Goal: Transaction & Acquisition: Purchase product/service

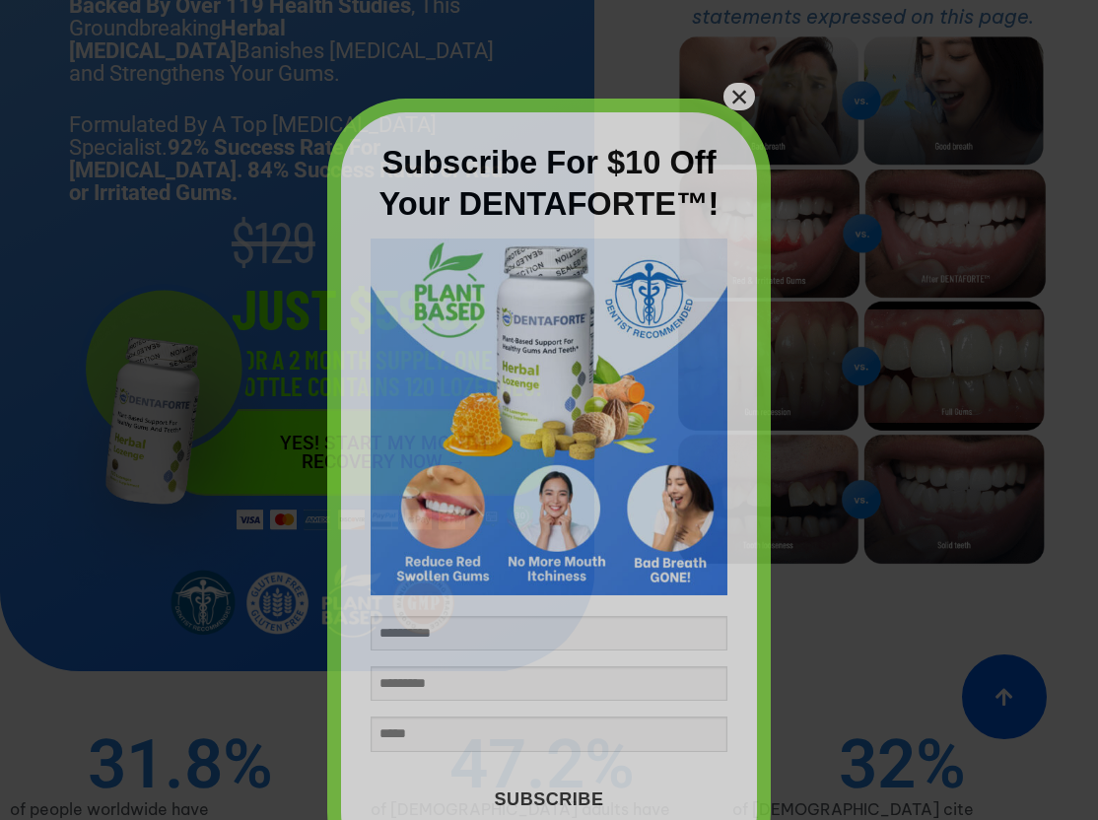
scroll to position [11, 0]
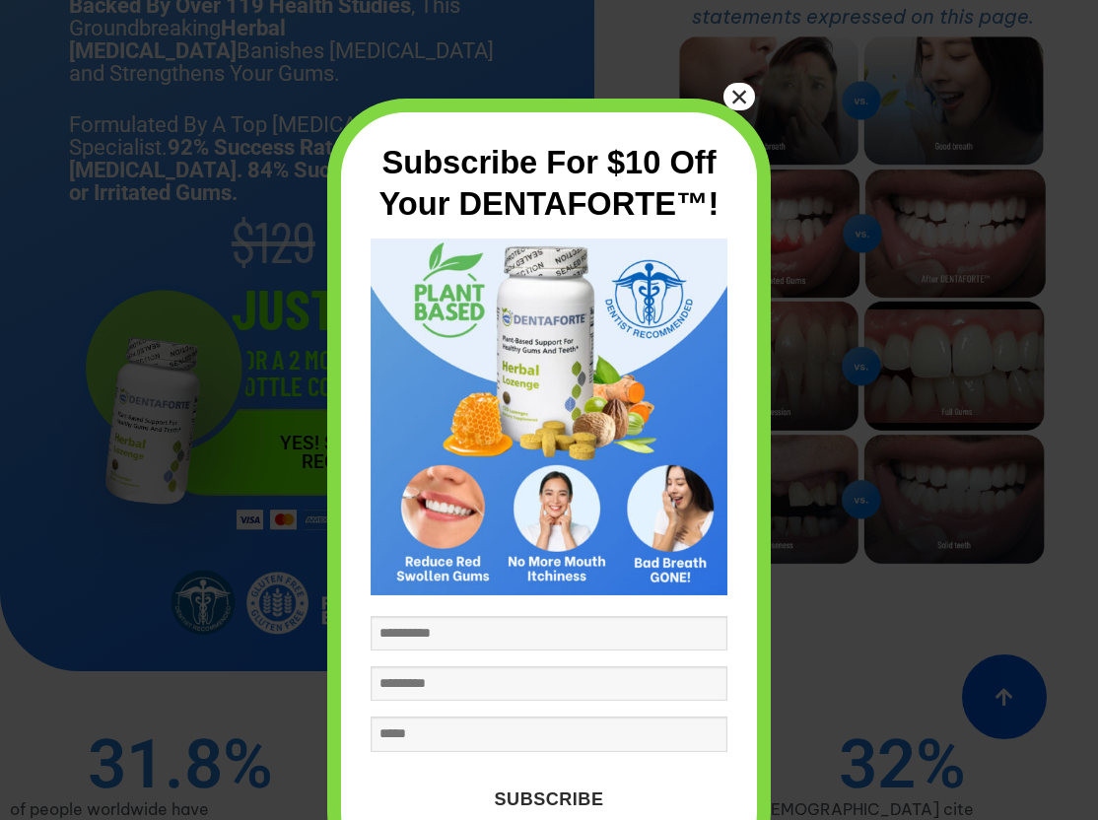
click at [740, 95] on button "×" at bounding box center [739, 97] width 32 height 28
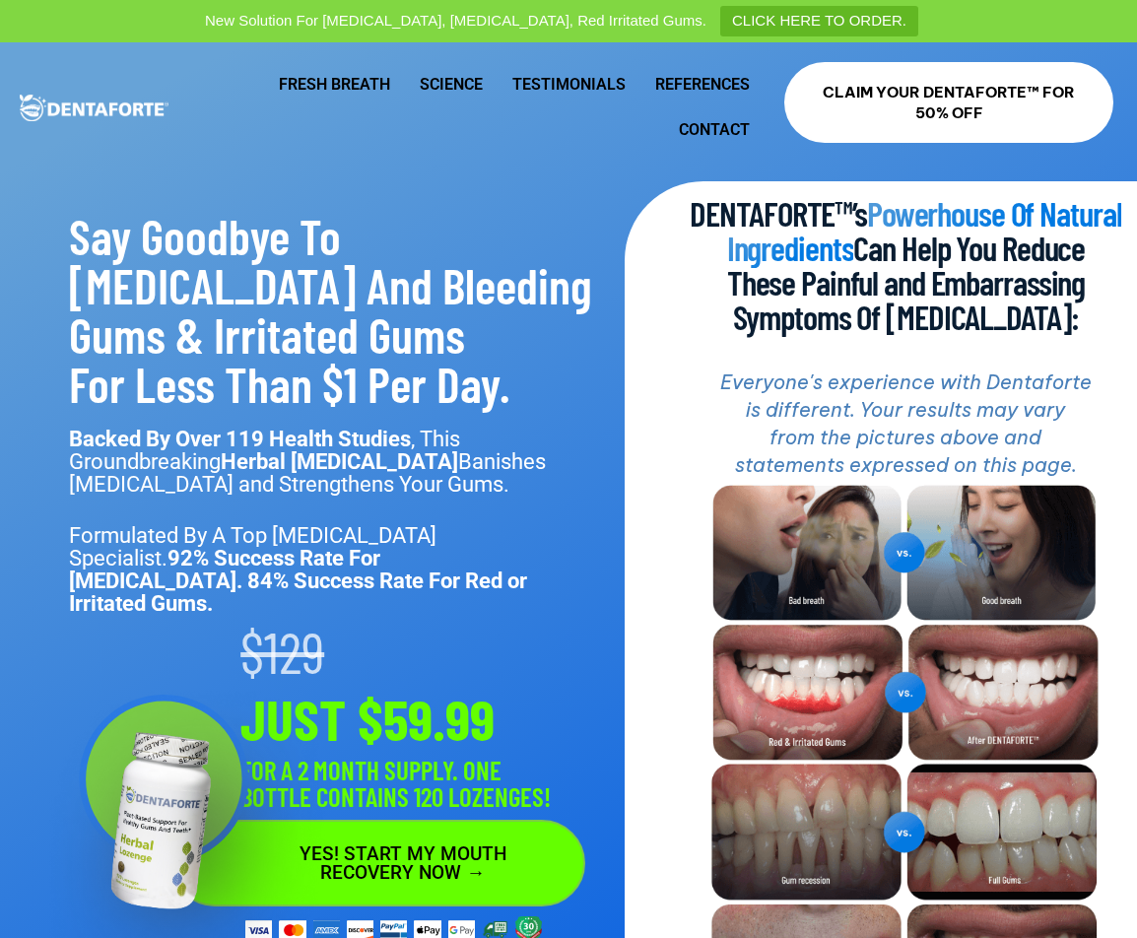
scroll to position [0, 0]
click at [356, 110] on ul "Fresh Breath Science Testimonials References Contact" at bounding box center [487, 107] width 556 height 91
click at [356, 92] on link "Fresh Breath" at bounding box center [334, 84] width 141 height 45
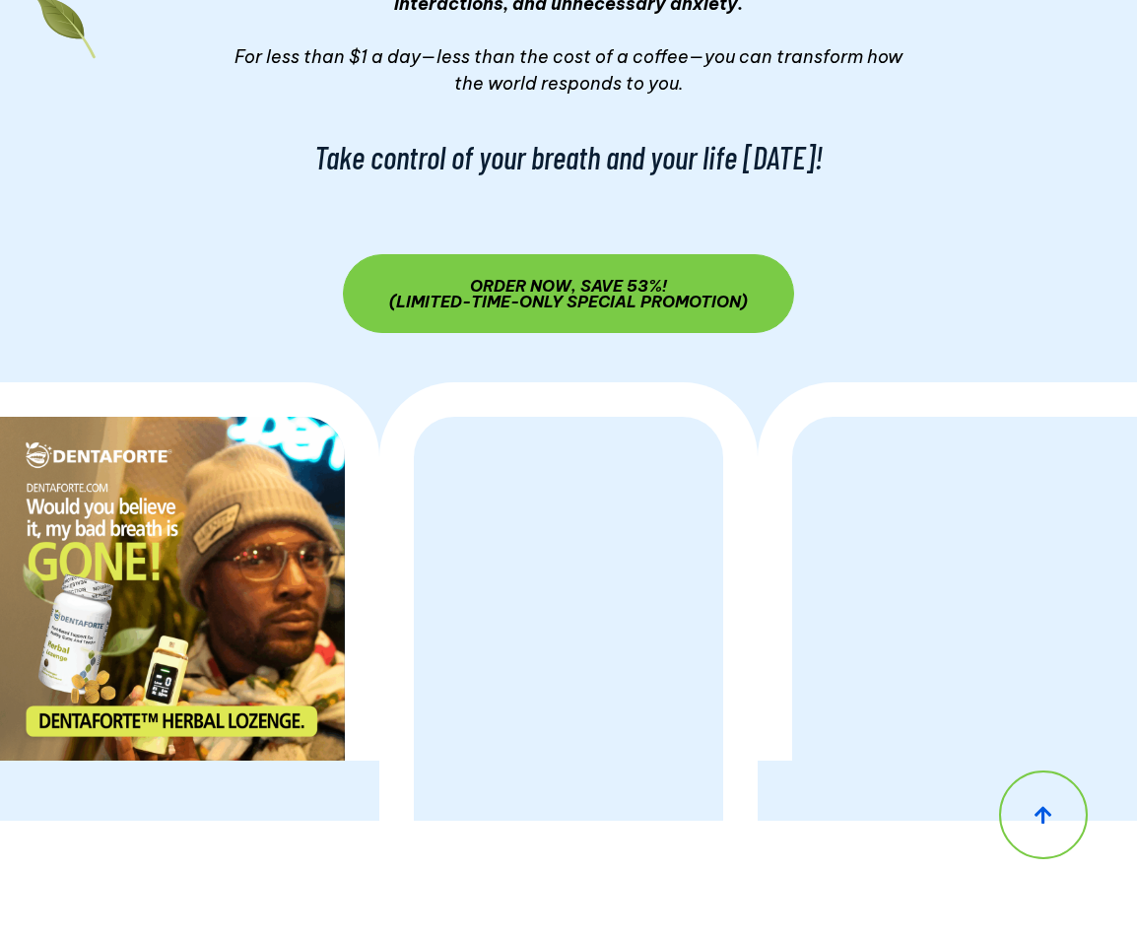
scroll to position [22440, 0]
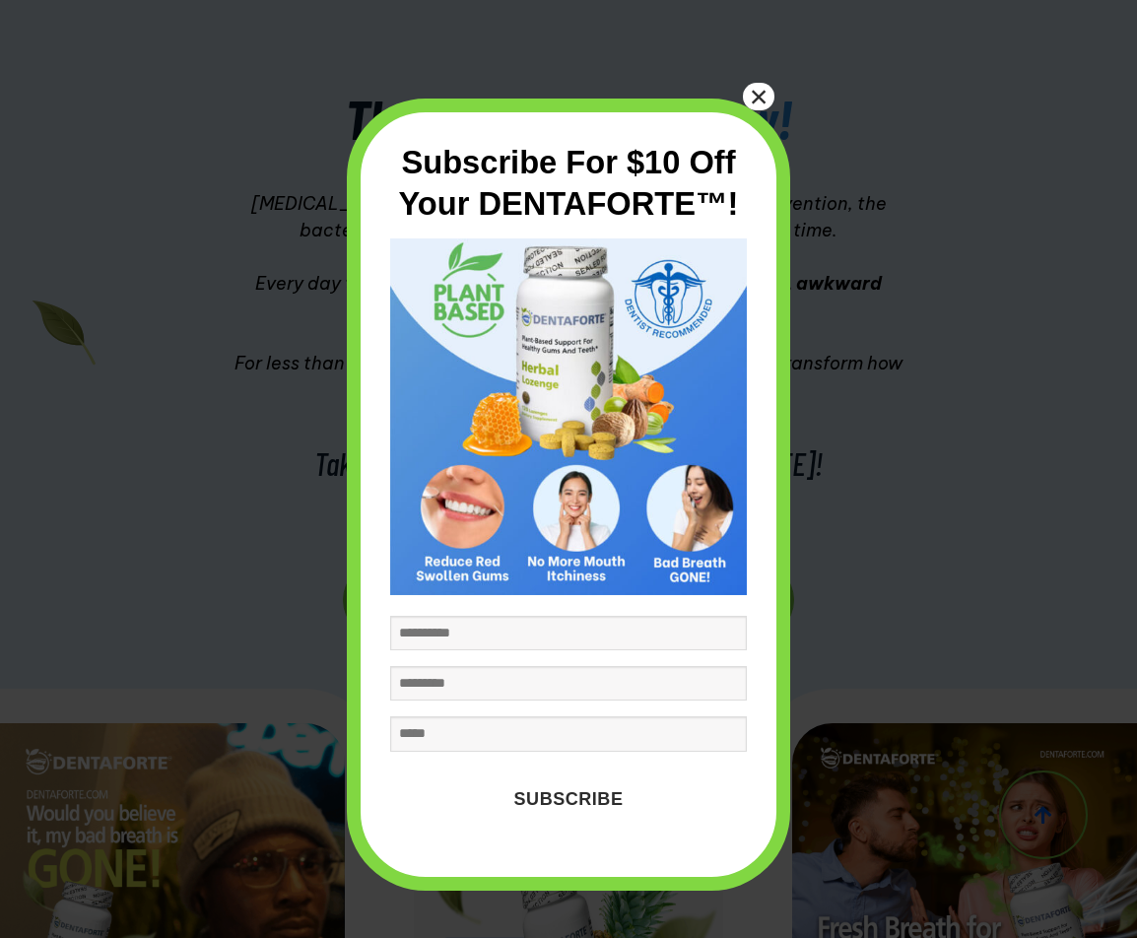
click at [749, 103] on button "×" at bounding box center [759, 97] width 32 height 28
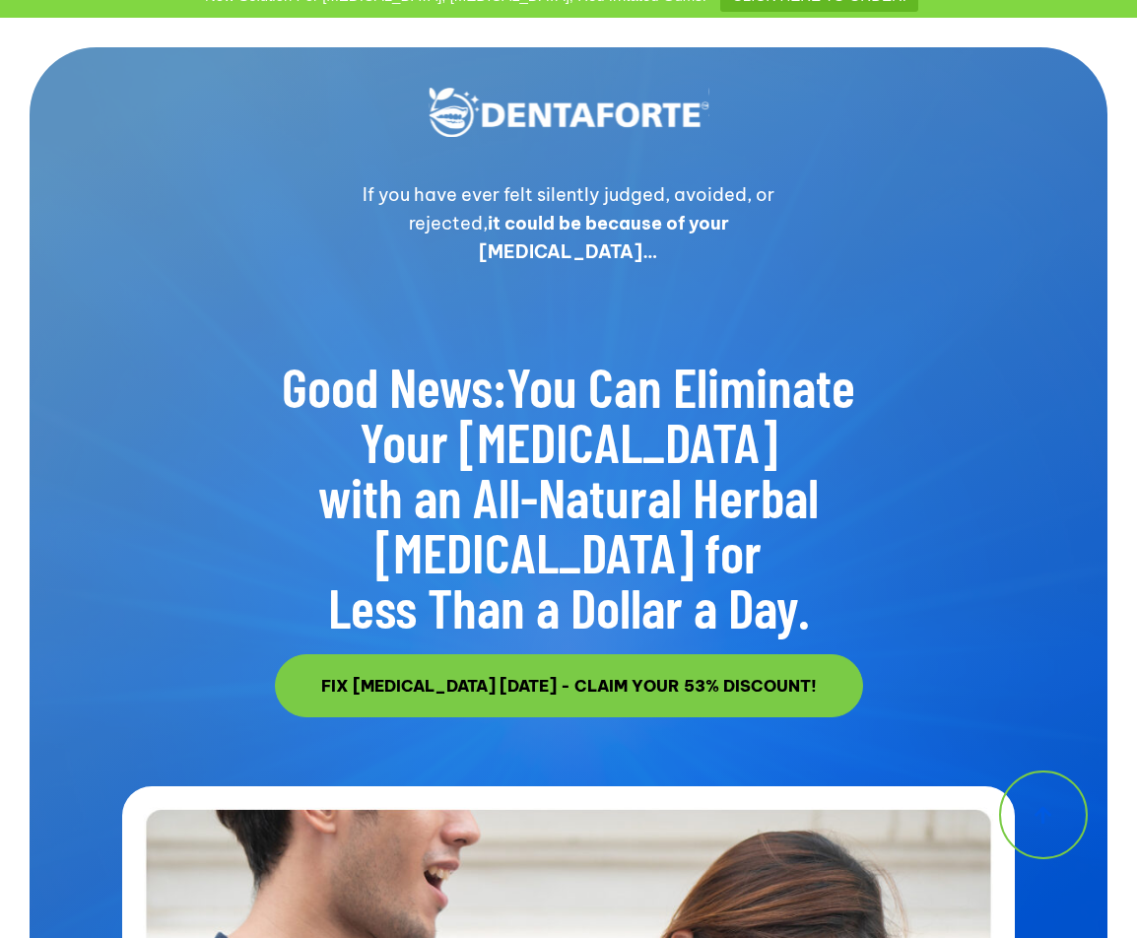
scroll to position [31, 0]
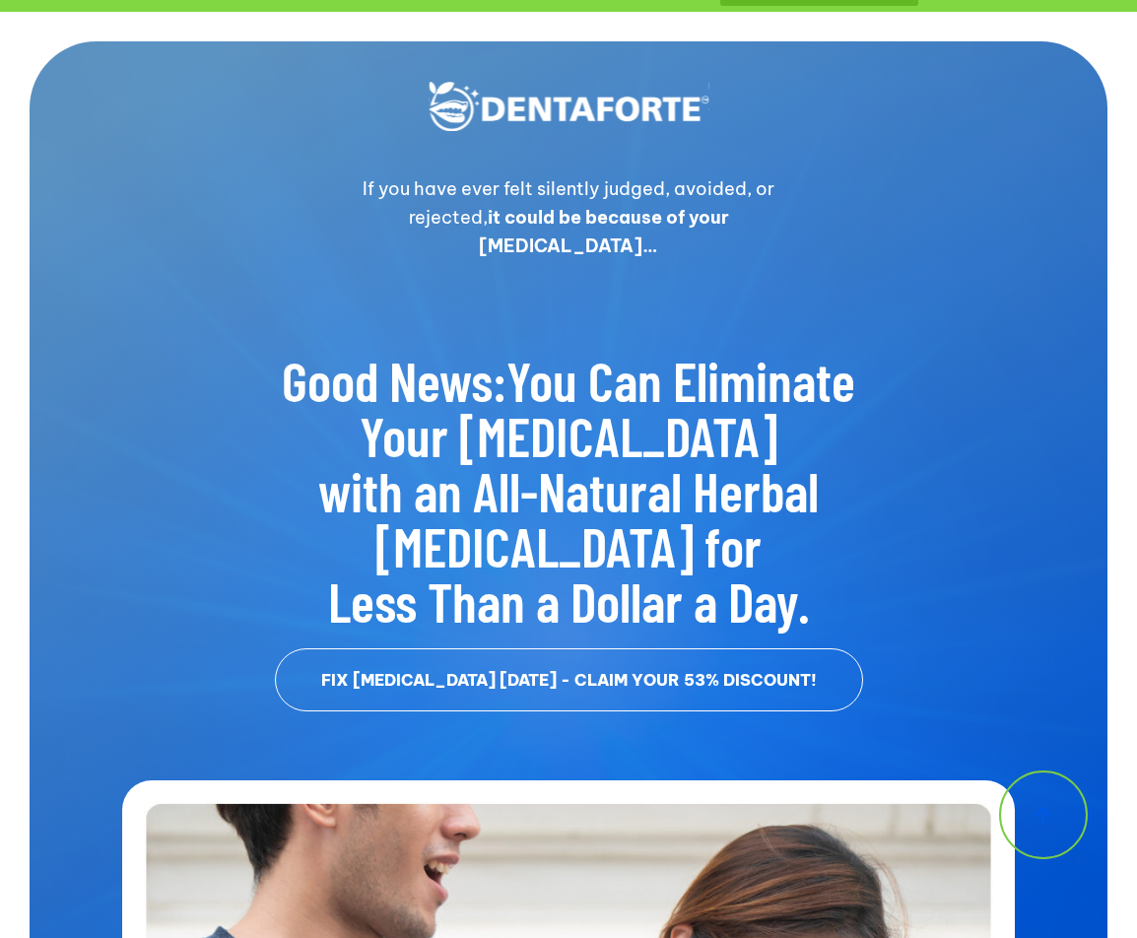
click at [590, 672] on span "FIX BAD BREATH TODAY - CLAIM YOUR 53% DISCOUNT!" at bounding box center [569, 680] width 496 height 16
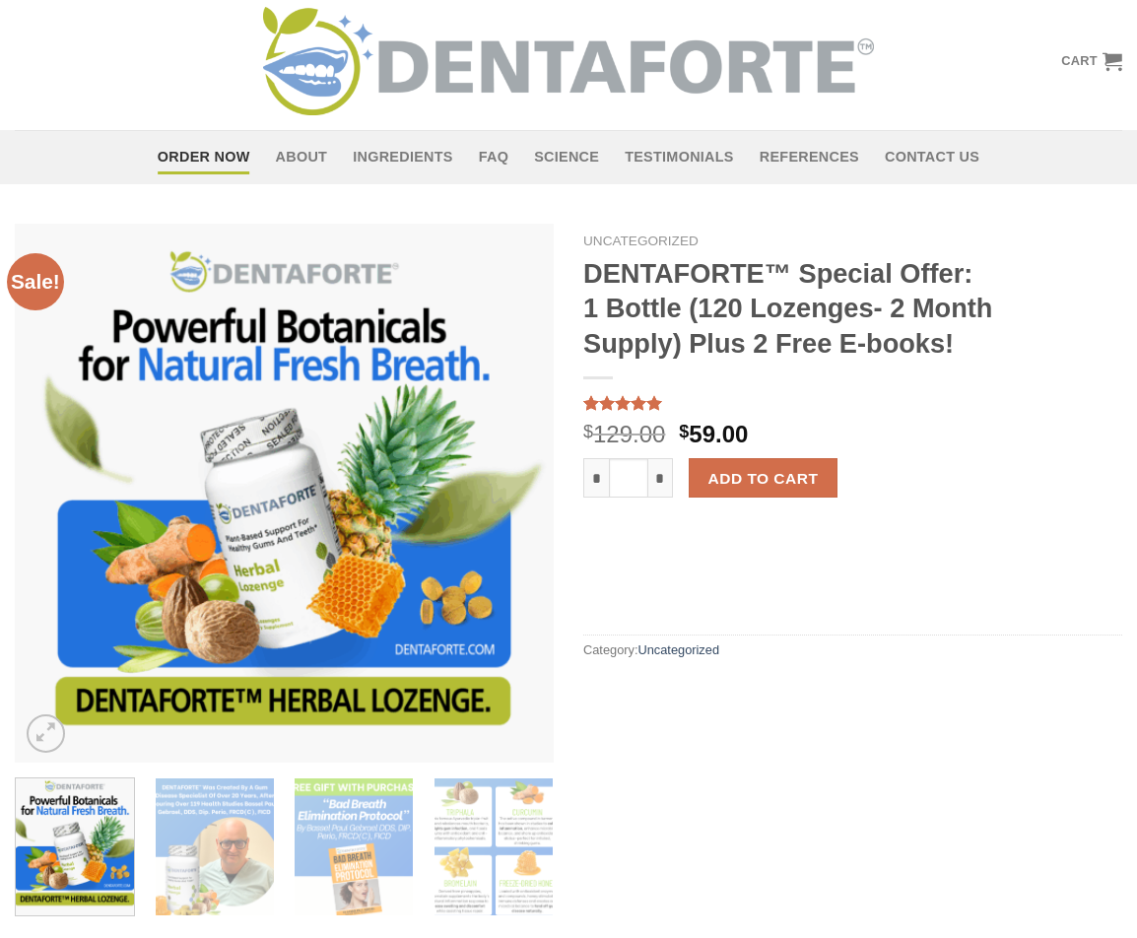
scroll to position [165, 0]
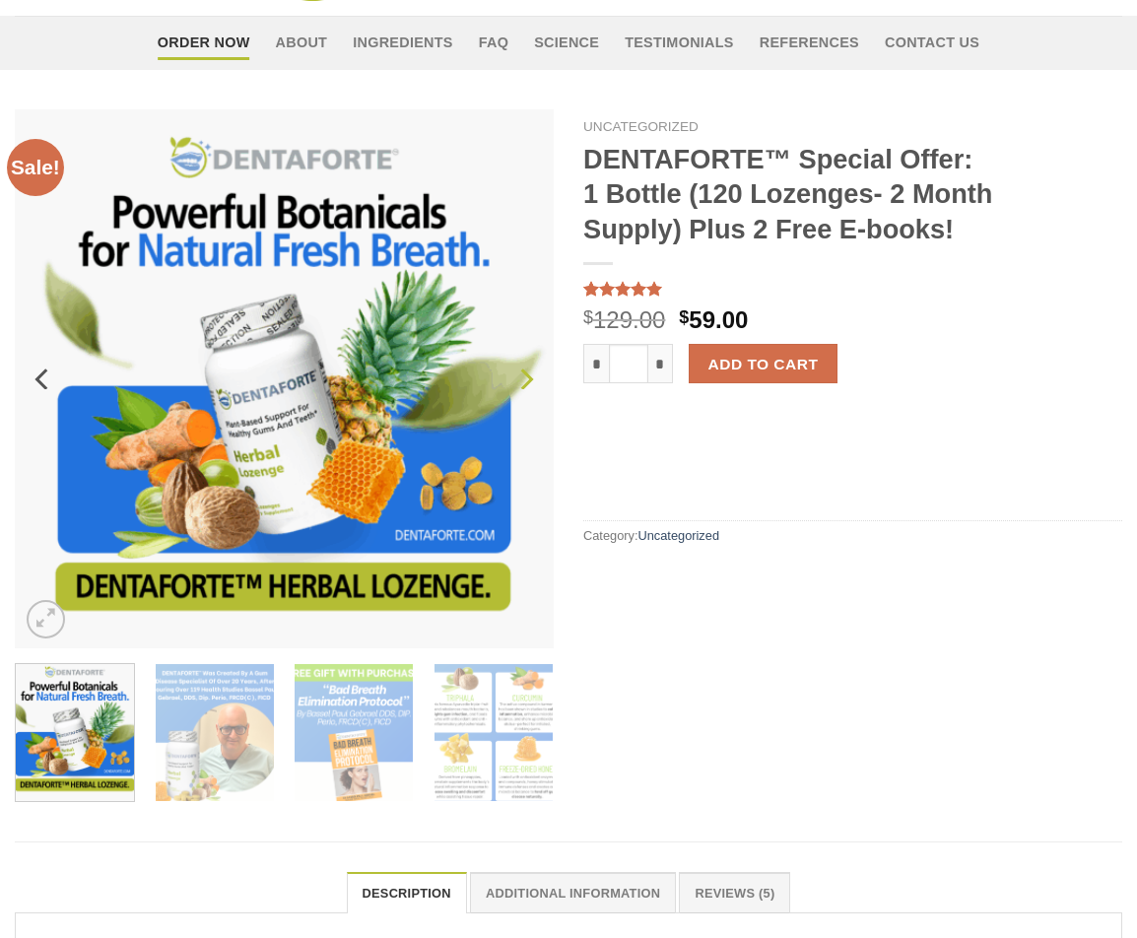
click at [534, 381] on icon "Next" at bounding box center [525, 379] width 35 height 35
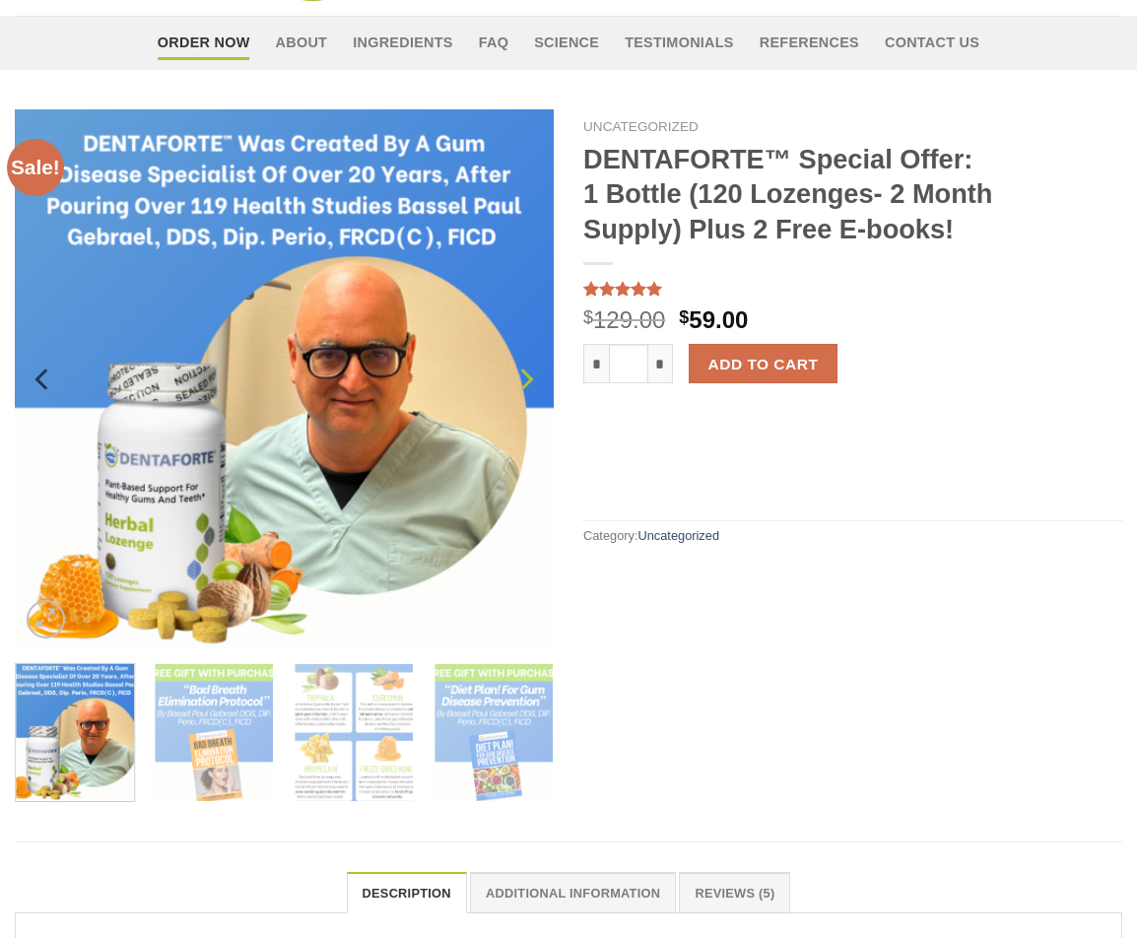
click at [525, 378] on icon "Next" at bounding box center [525, 379] width 35 height 35
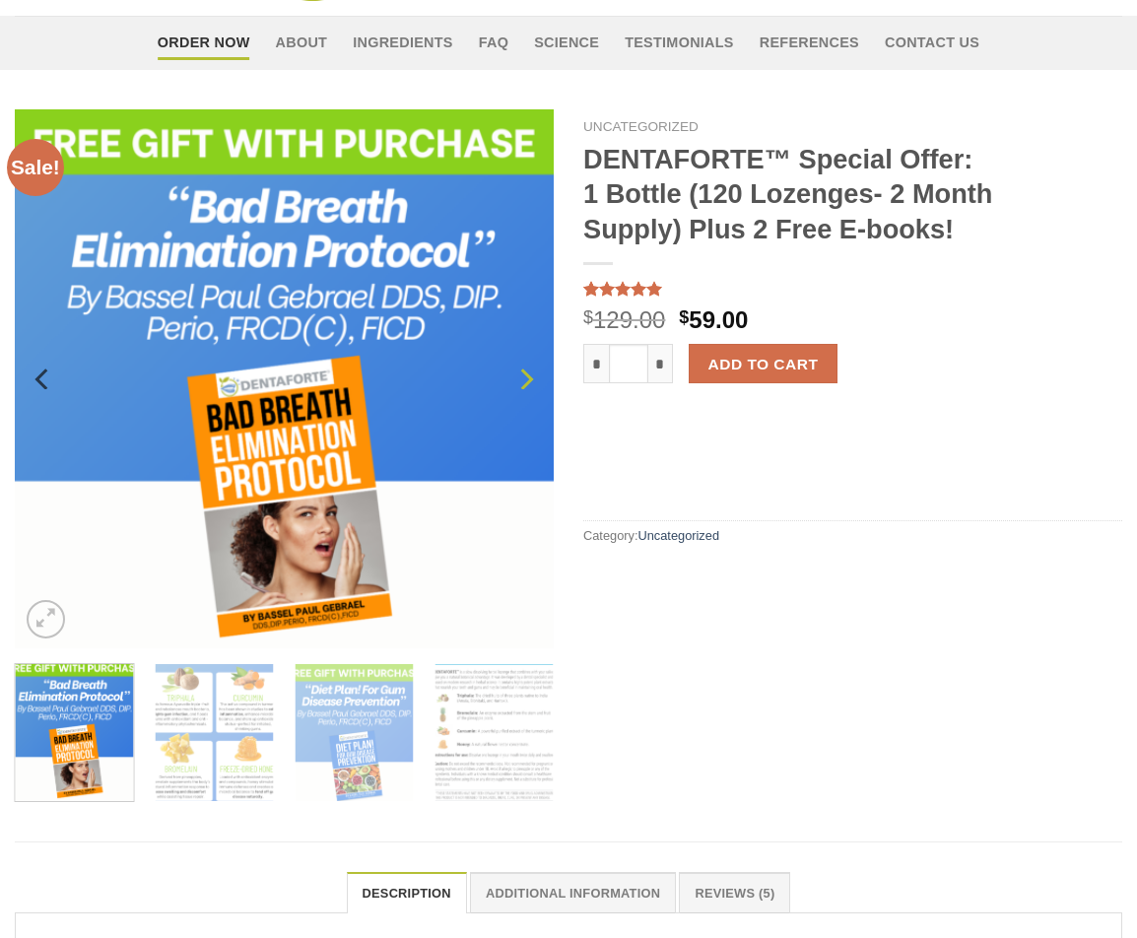
click at [525, 378] on icon "Next" at bounding box center [525, 379] width 35 height 35
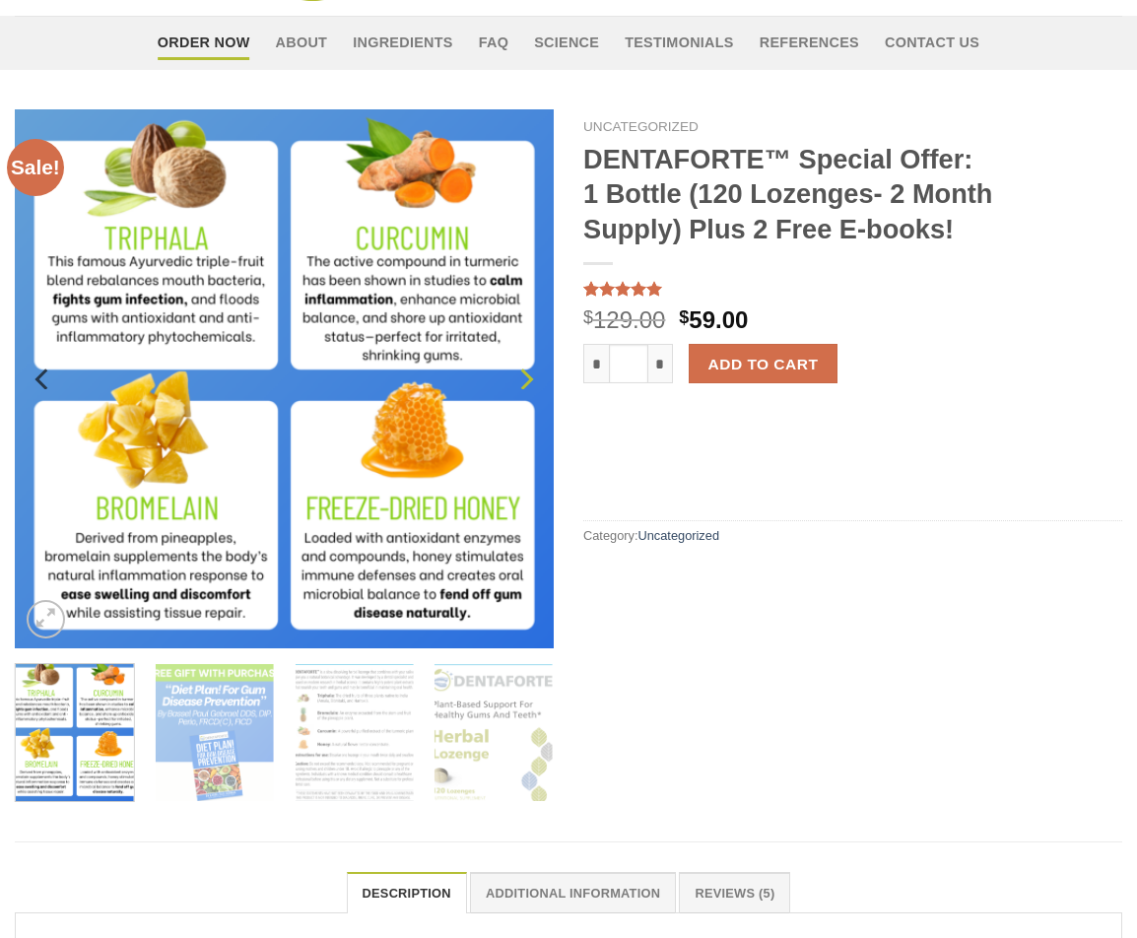
click at [525, 378] on icon "Next" at bounding box center [525, 379] width 35 height 35
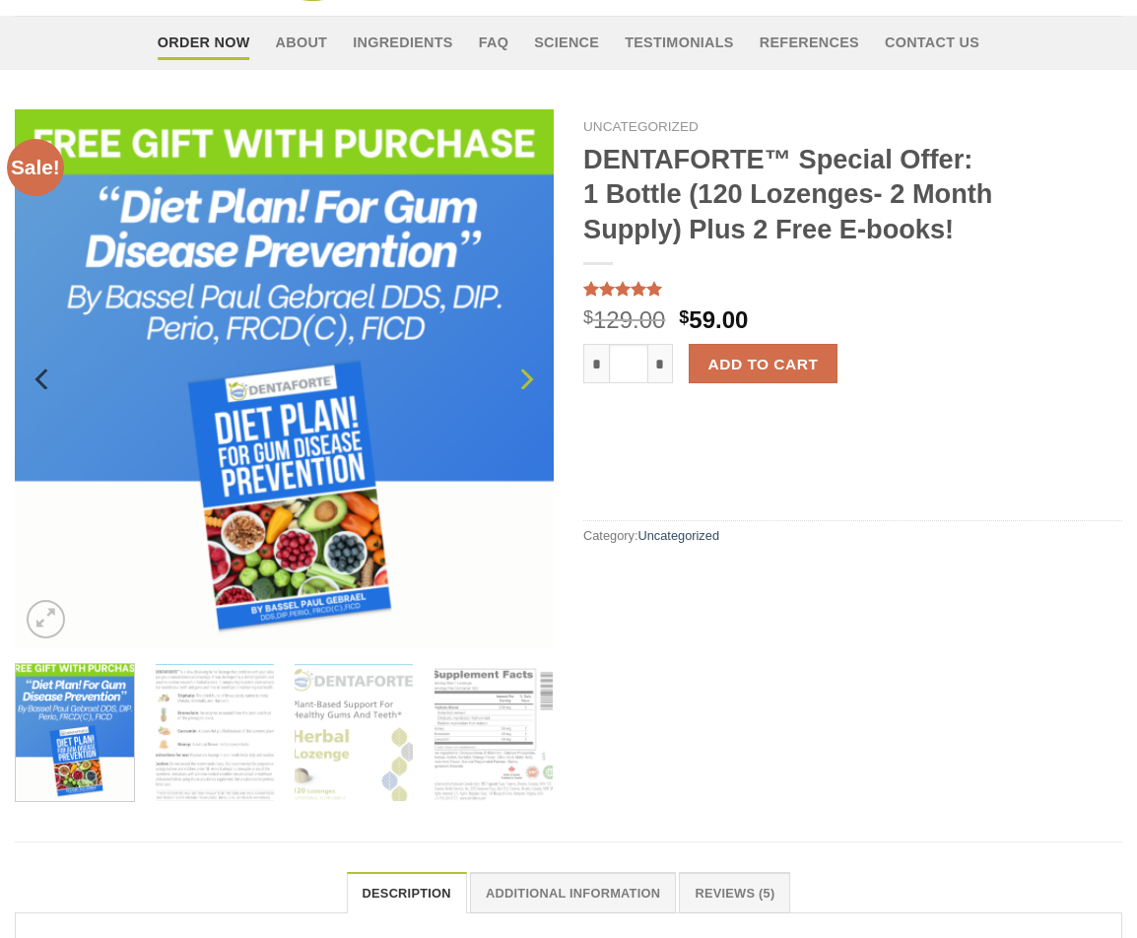
click at [525, 378] on icon "Next" at bounding box center [525, 379] width 35 height 35
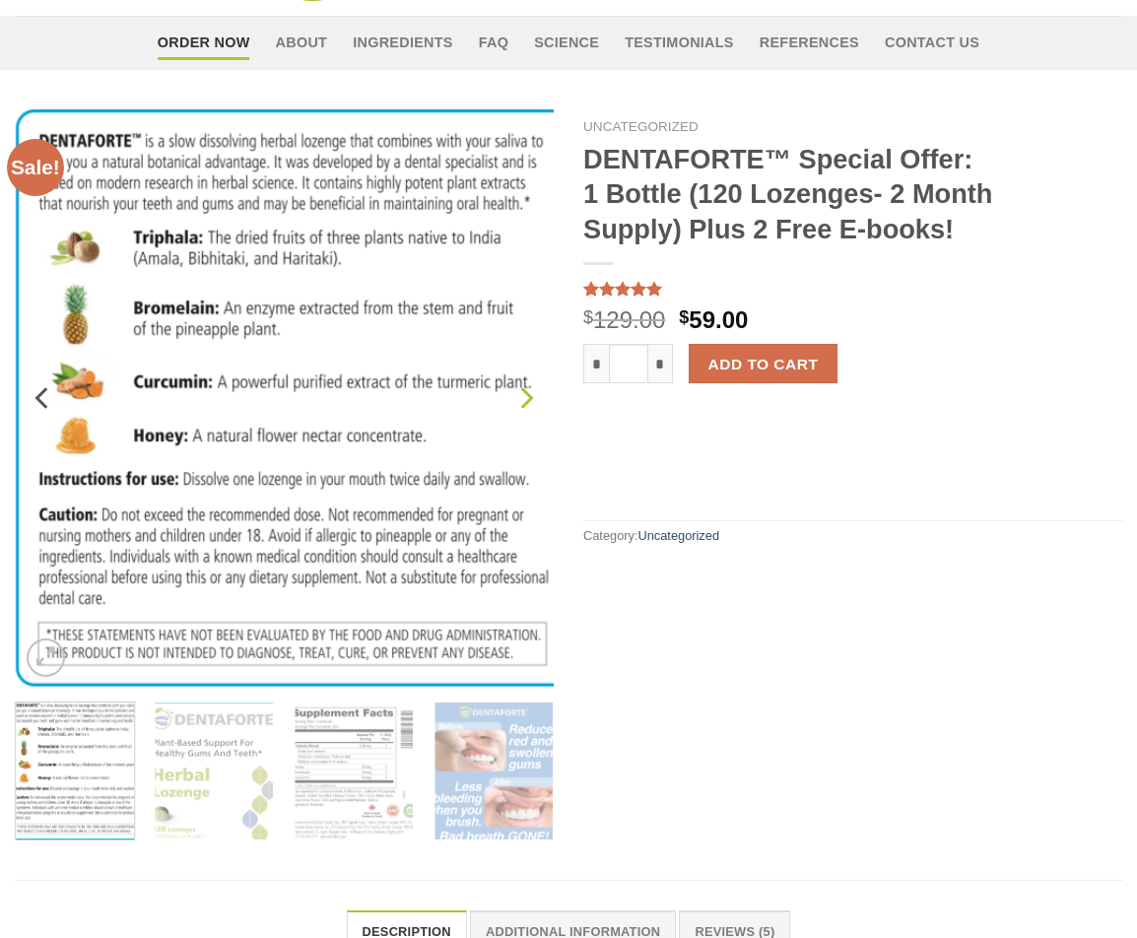
click at [525, 378] on button "Next" at bounding box center [525, 397] width 35 height 115
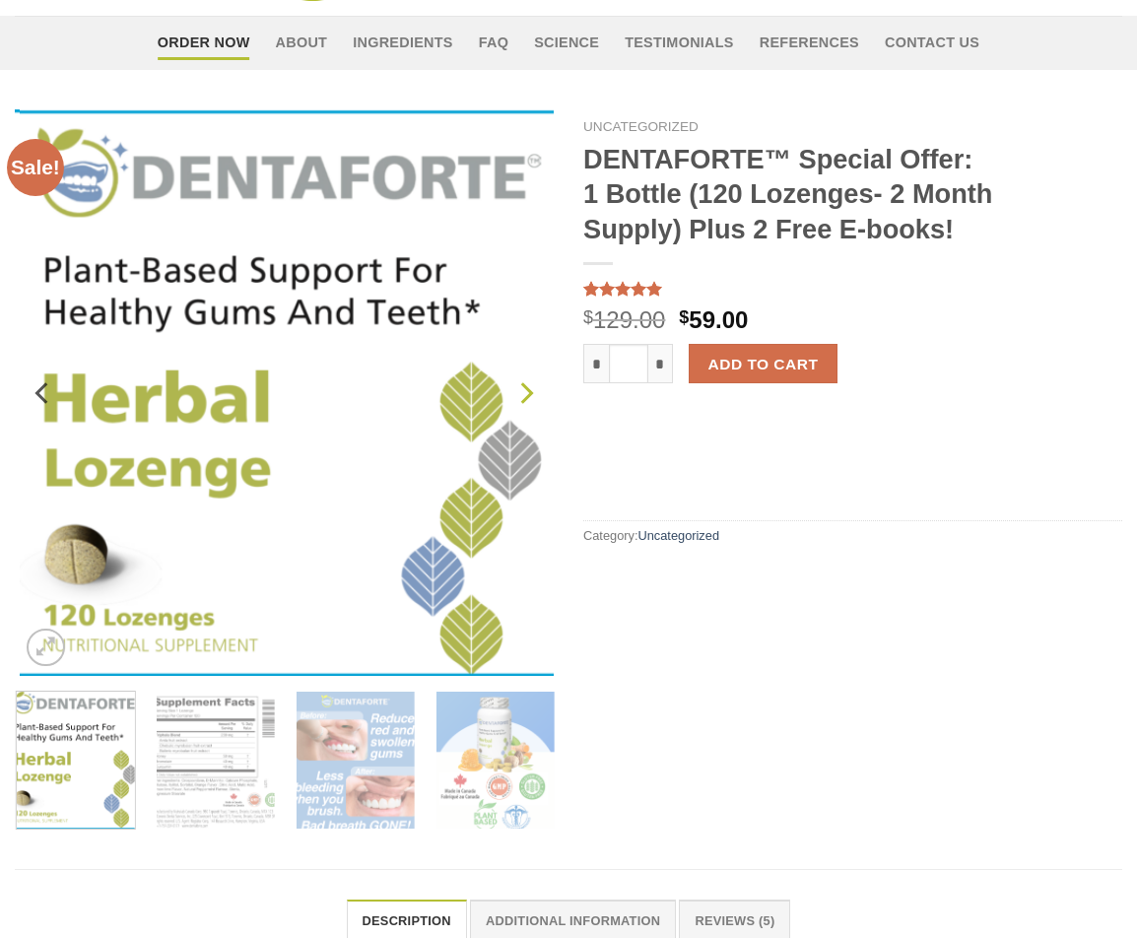
click at [525, 378] on icon "Next" at bounding box center [525, 392] width 35 height 35
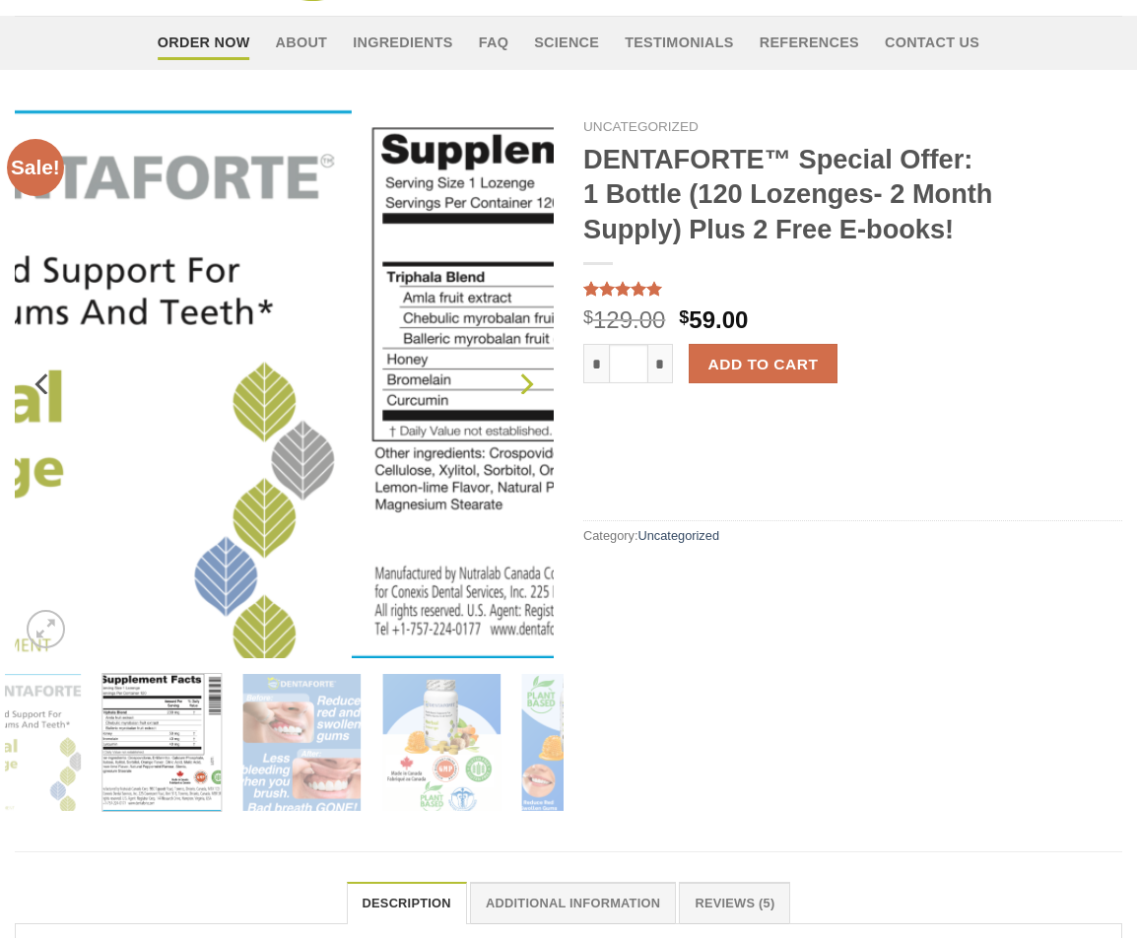
click at [525, 378] on icon "Next" at bounding box center [527, 385] width 13 height 22
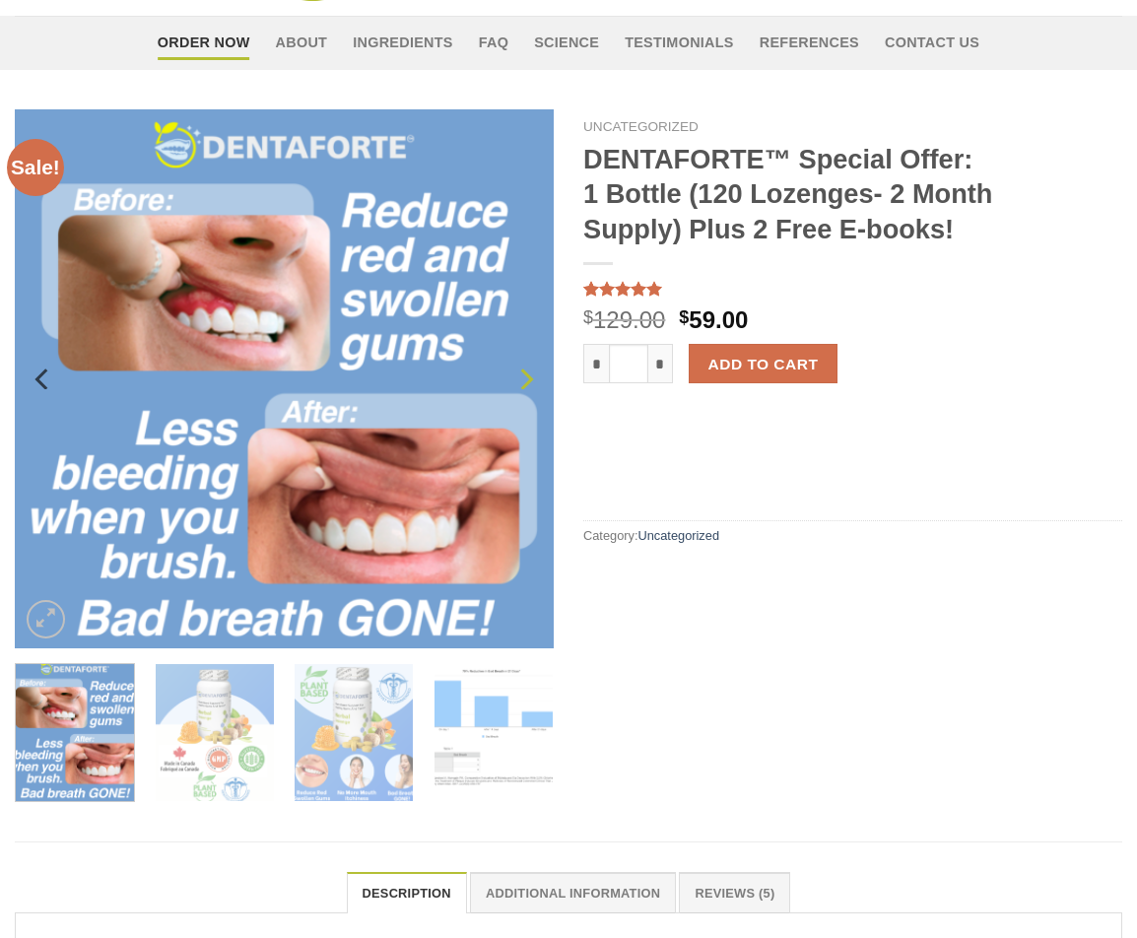
click at [525, 378] on icon "Next" at bounding box center [525, 379] width 35 height 35
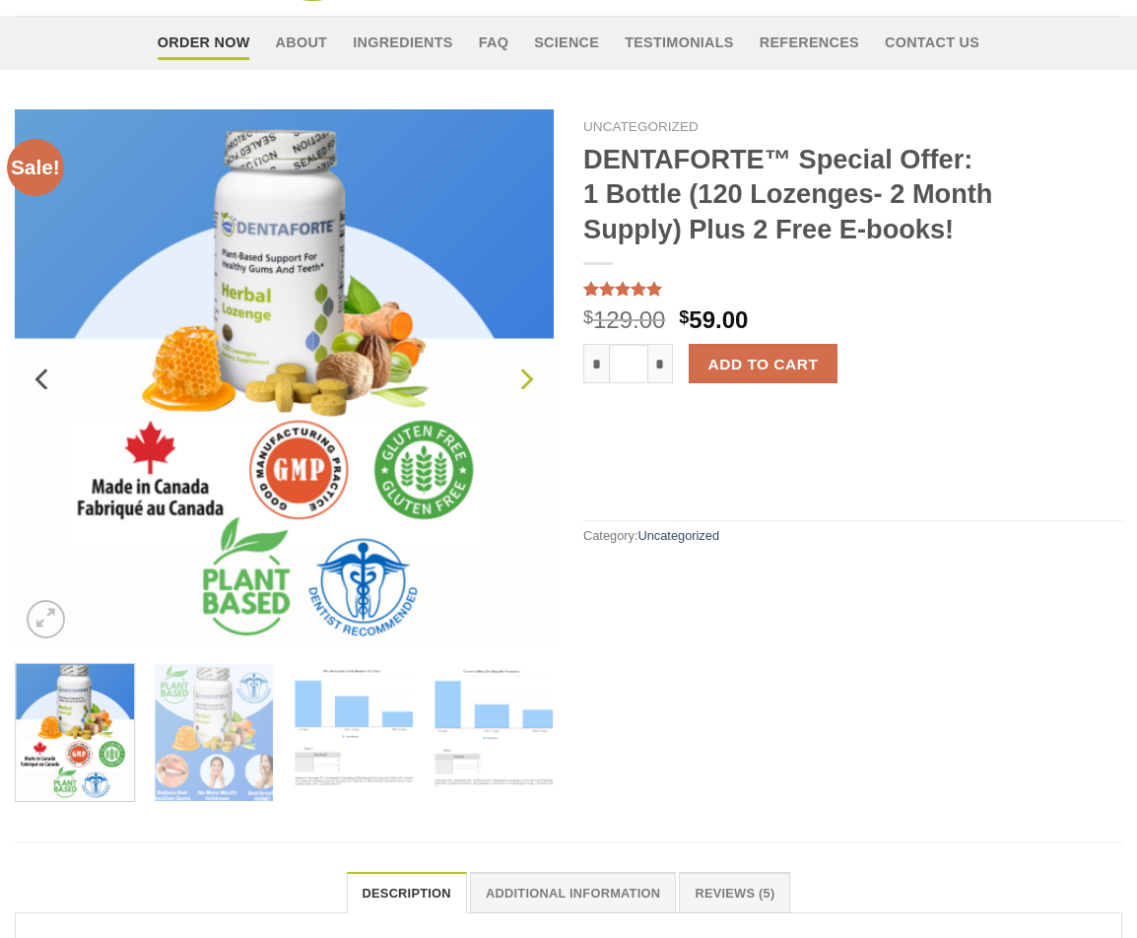
click at [525, 378] on icon "Next" at bounding box center [525, 379] width 35 height 35
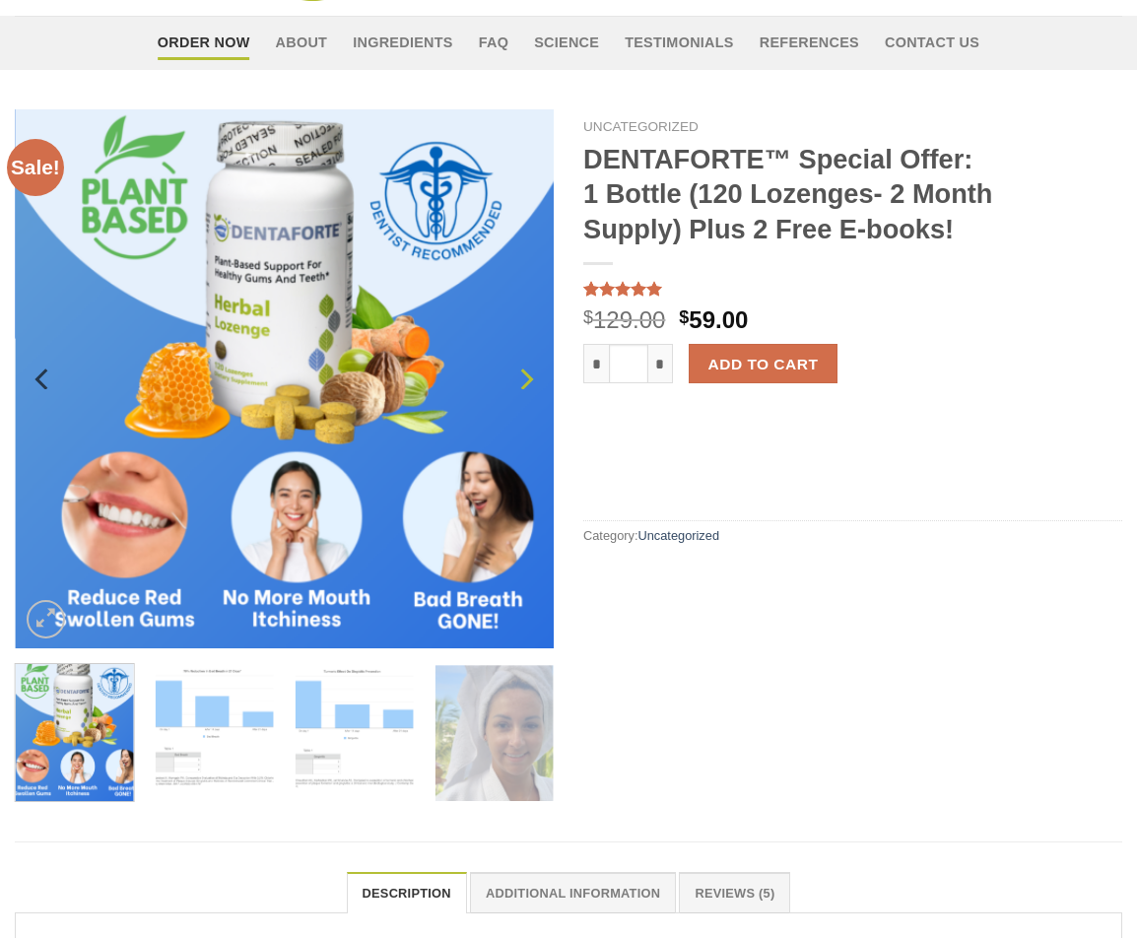
click at [525, 378] on icon "Next" at bounding box center [525, 379] width 35 height 35
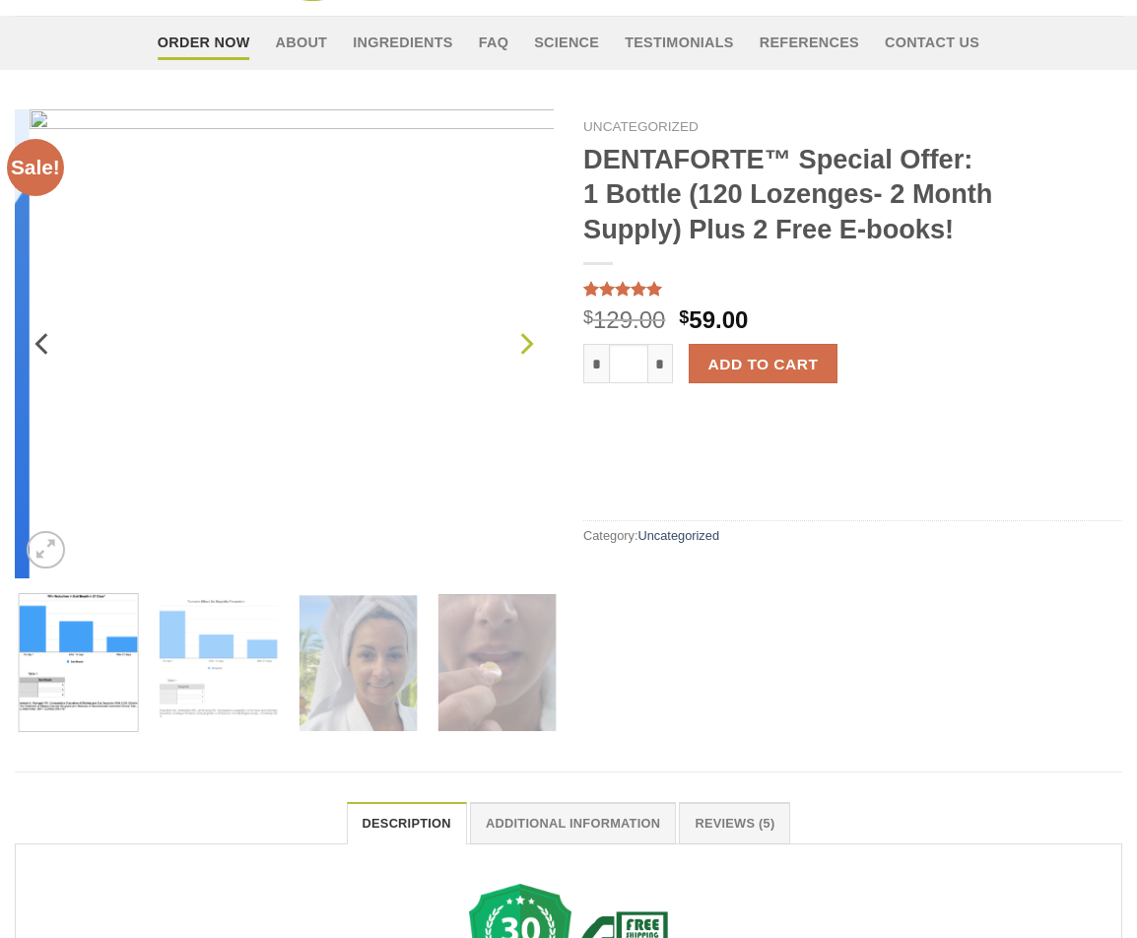
click at [525, 378] on button "Next" at bounding box center [525, 345] width 35 height 94
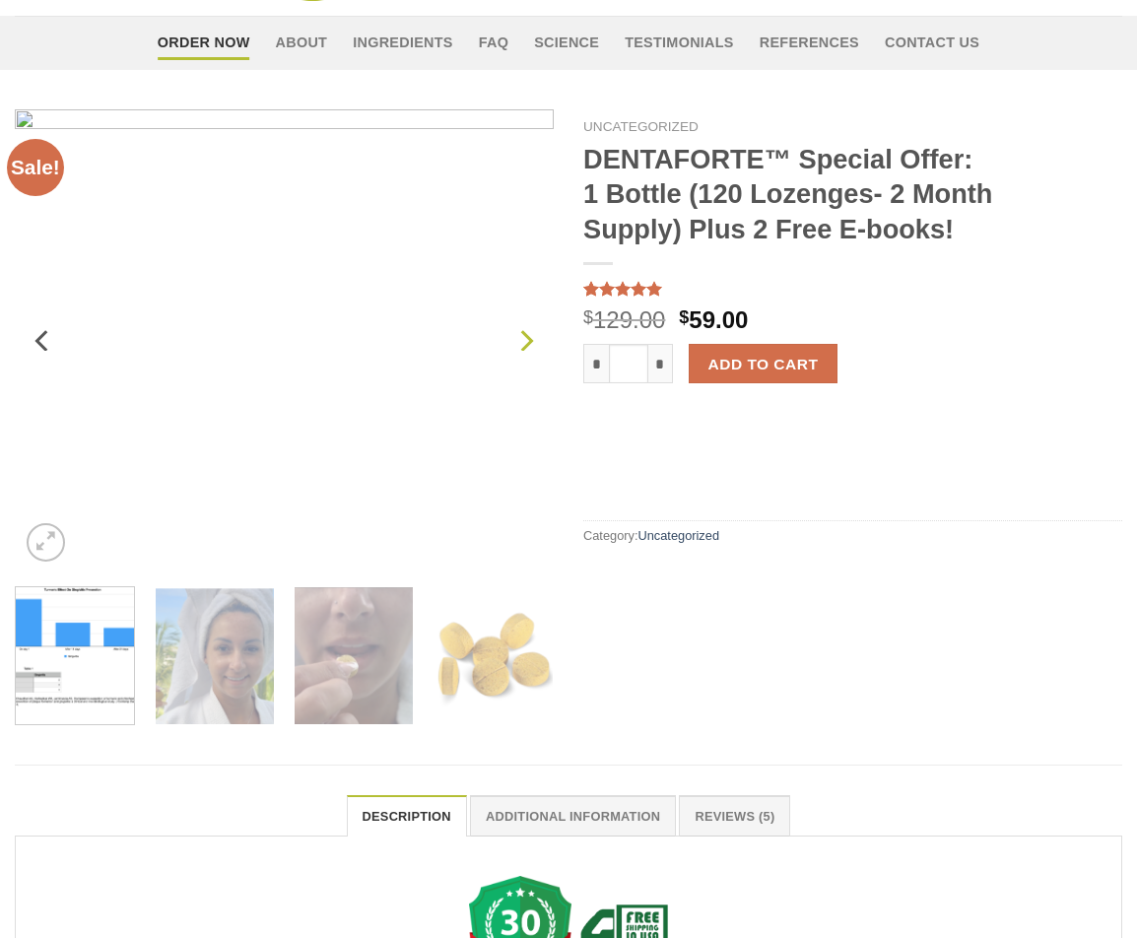
click at [525, 378] on button "Next" at bounding box center [525, 341] width 35 height 93
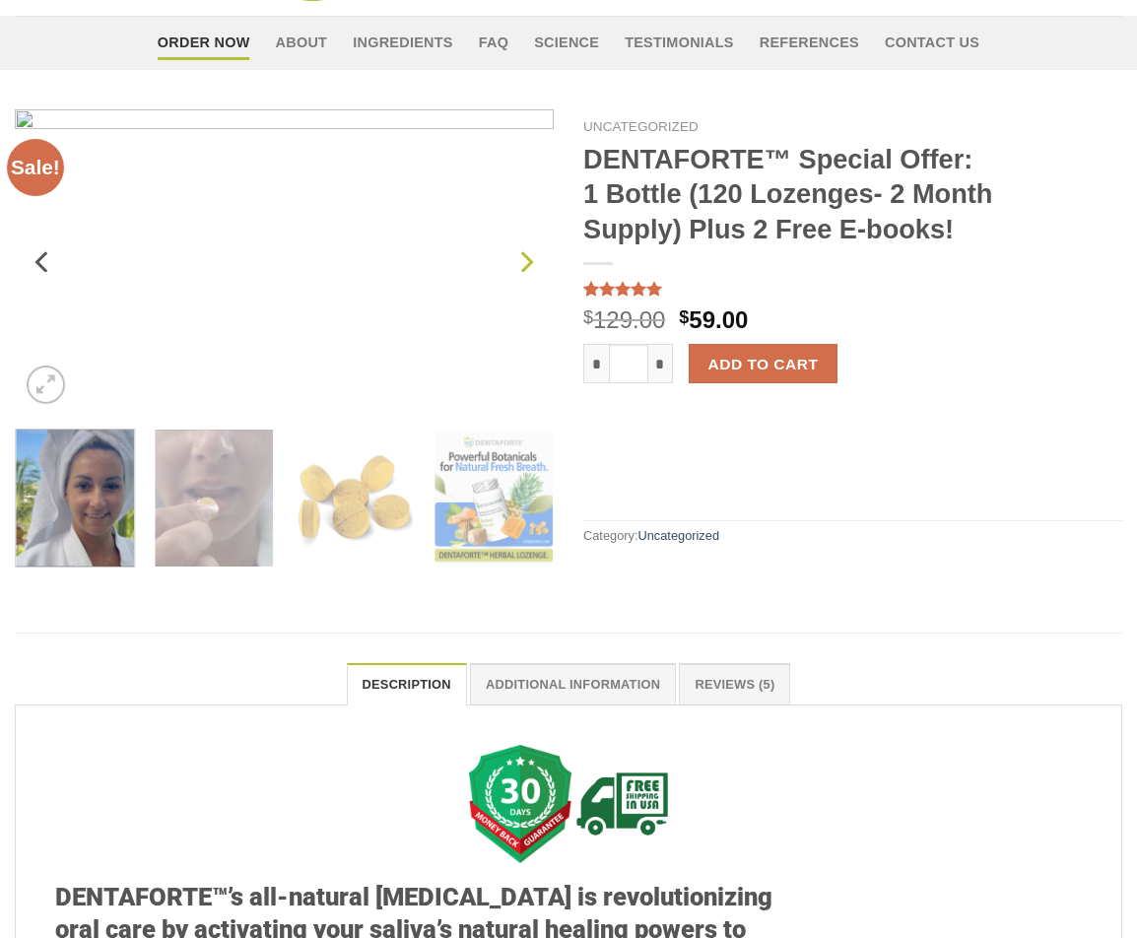
click at [525, 378] on img at bounding box center [284, 261] width 539 height 305
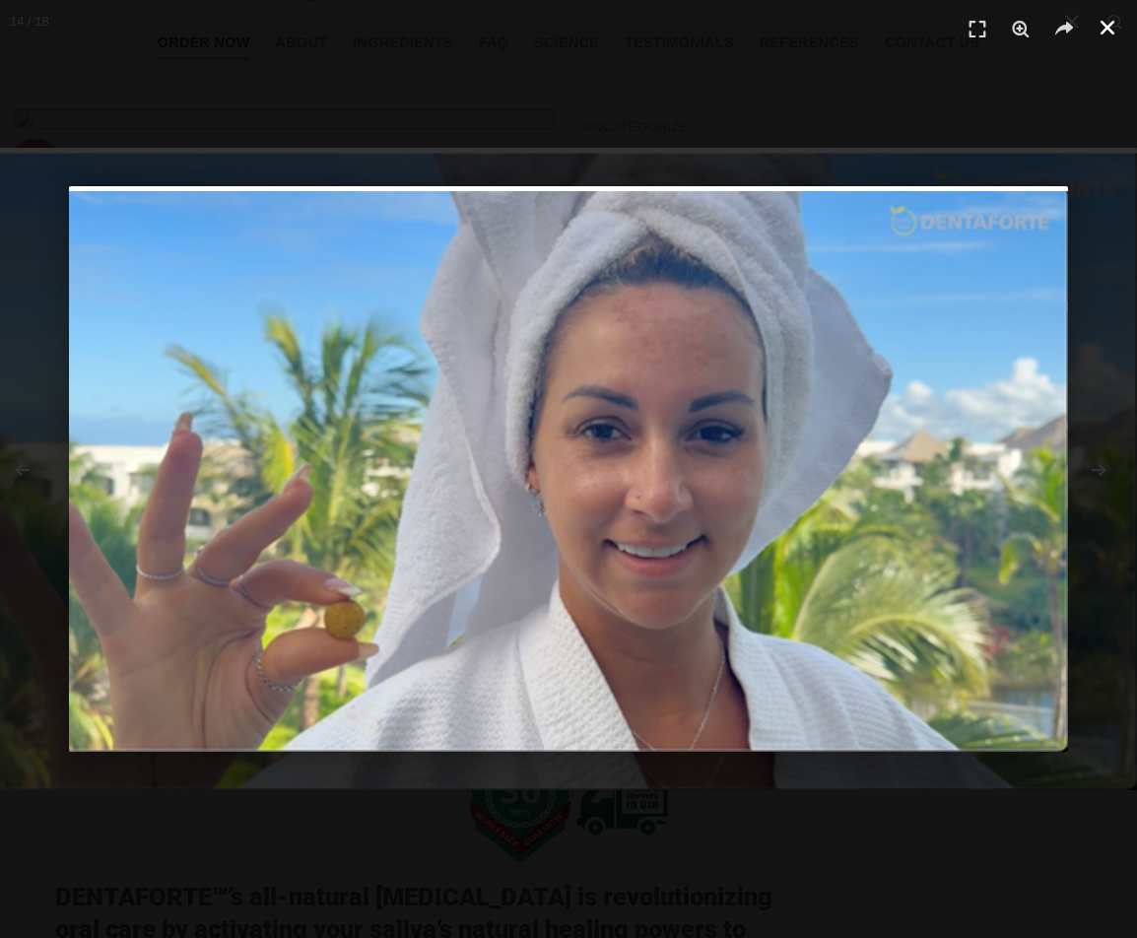
click at [1108, 19] on icon "Close (Esc)" at bounding box center [1108, 28] width 20 height 20
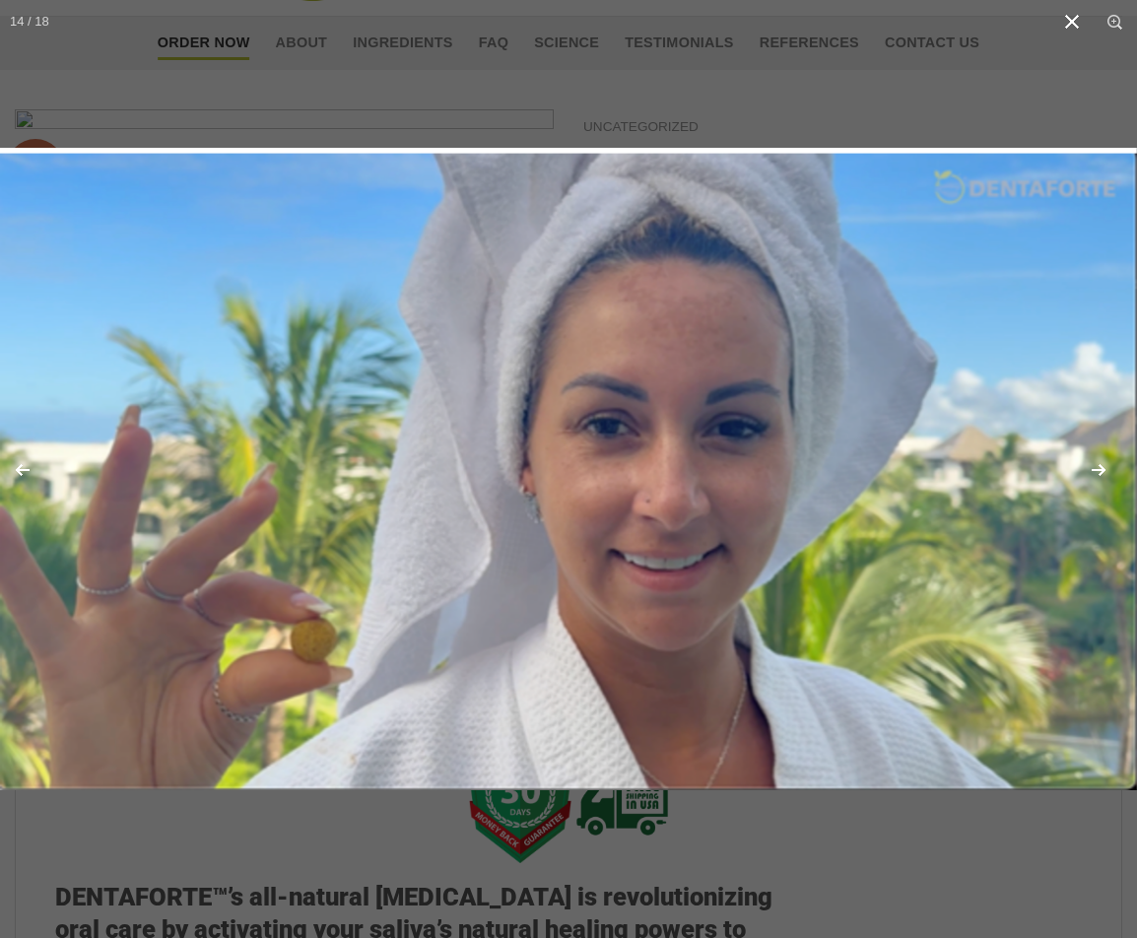
click at [1071, 14] on button "Close (Esc)" at bounding box center [1072, 21] width 43 height 43
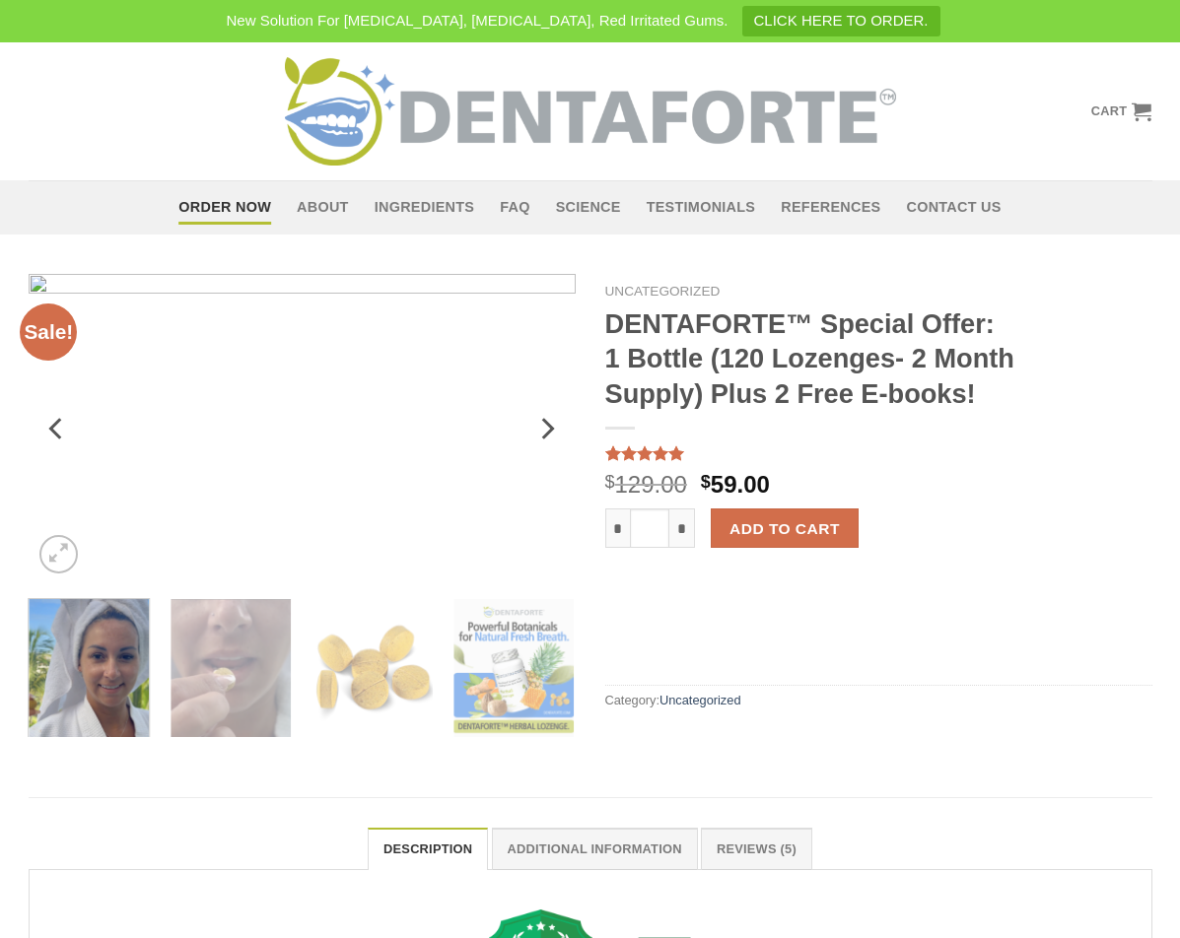
scroll to position [0, 0]
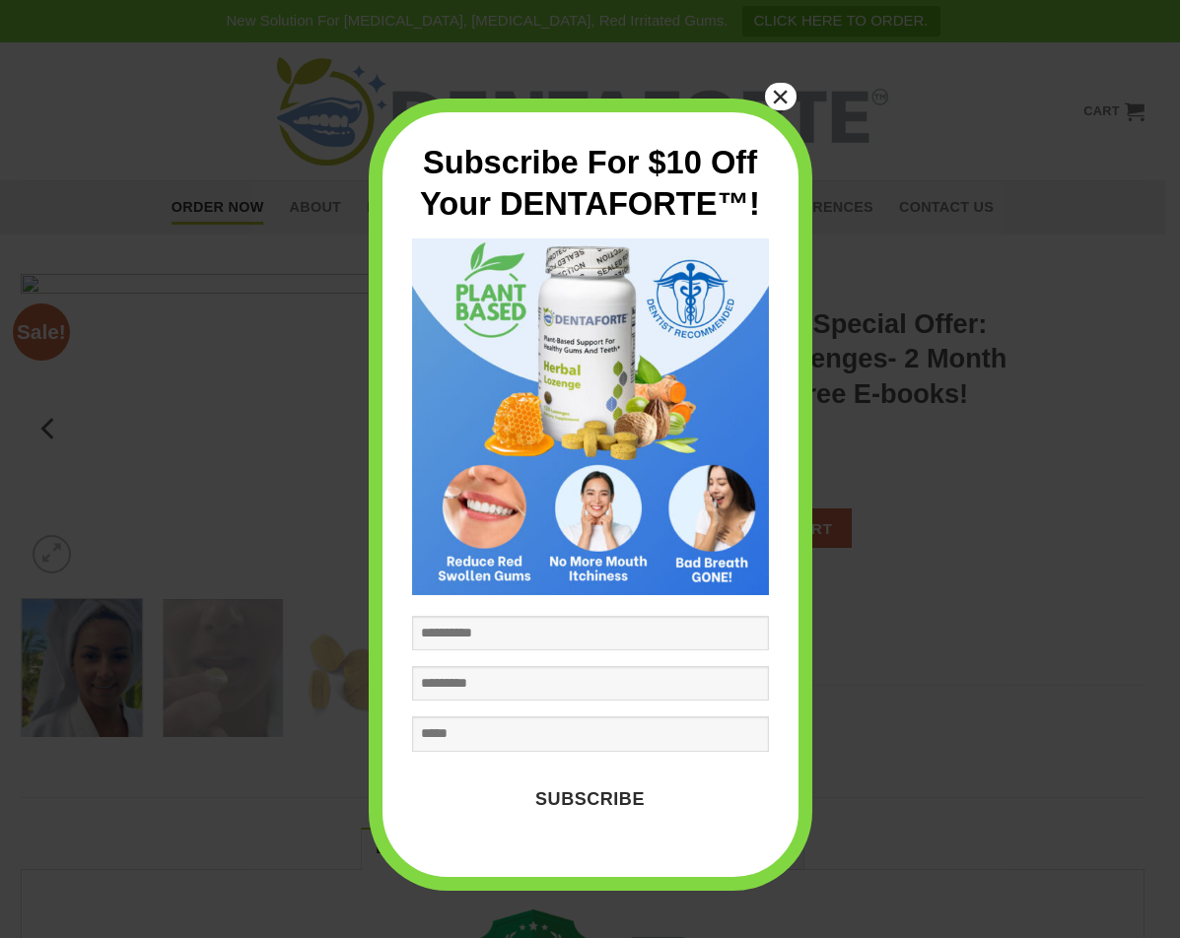
click at [786, 104] on button "×" at bounding box center [781, 97] width 32 height 28
